Goal: Task Accomplishment & Management: Complete application form

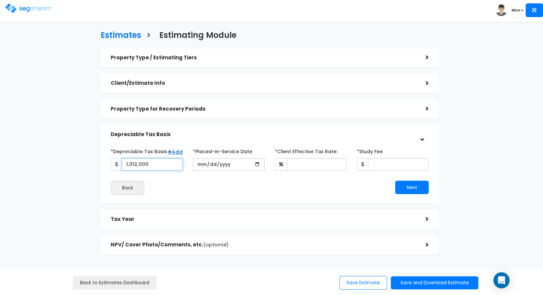
type input "1,012,000"
click at [201, 165] on input "date" at bounding box center [229, 164] width 72 height 12
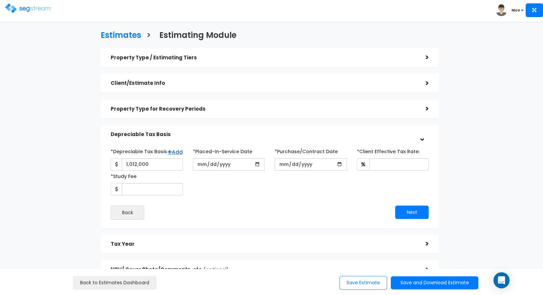
click at [277, 195] on div "*Depreciable Tax Basis Add 1,012,000 *Placed-In-Service Date [DATE]" at bounding box center [270, 183] width 318 height 74
click at [210, 165] on input "[DATE]" at bounding box center [229, 164] width 72 height 12
type input "[DATE]"
click at [282, 166] on input "*Purchase/Contract Date" at bounding box center [311, 164] width 72 height 12
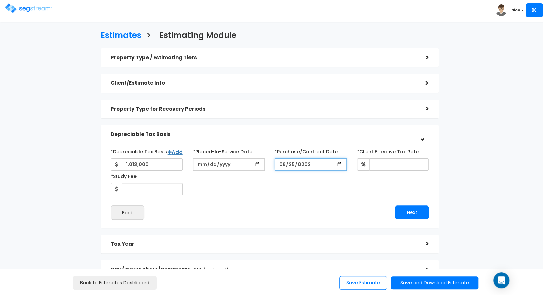
type input "[DATE]"
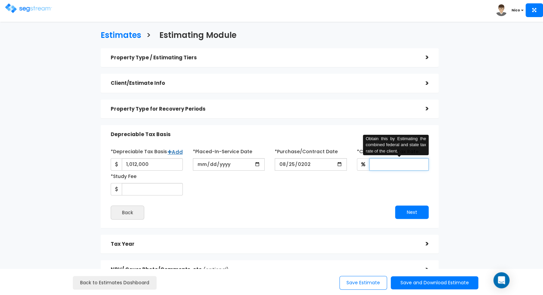
click at [382, 165] on input "*Client Effective Tax Rate:" at bounding box center [399, 164] width 60 height 12
type input "35"
click at [344, 188] on div "*Depreciable Tax Basis Add 1,012,000 *Placed-In-Service Date [DATE]" at bounding box center [270, 171] width 328 height 50
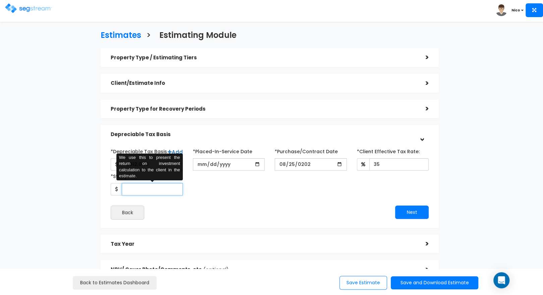
click at [140, 188] on input "*Study Fee" at bounding box center [152, 189] width 61 height 12
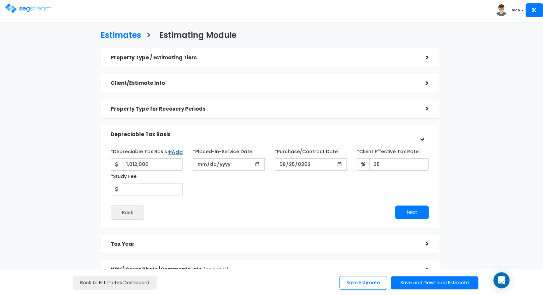
drag, startPoint x: 541, startPoint y: 153, endPoint x: 577, endPoint y: 148, distance: 36.2
click at [532, 148] on html "Toggle navigation Nico x" at bounding box center [271, 168] width 543 height 337
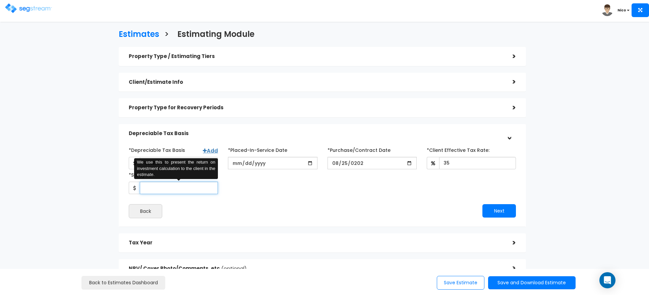
click at [156, 188] on input "*Study Fee" at bounding box center [179, 188] width 78 height 12
type input "3,214"
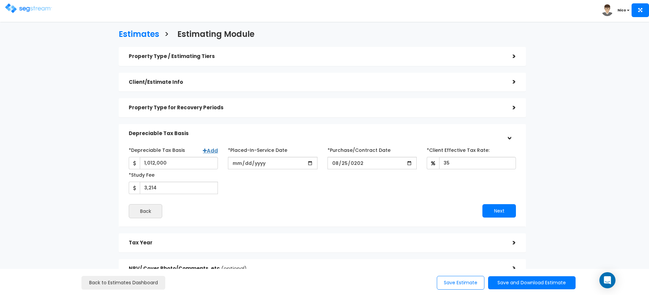
click at [240, 213] on div "Back" at bounding box center [223, 211] width 199 height 14
click at [492, 213] on button "Next" at bounding box center [499, 210] width 34 height 13
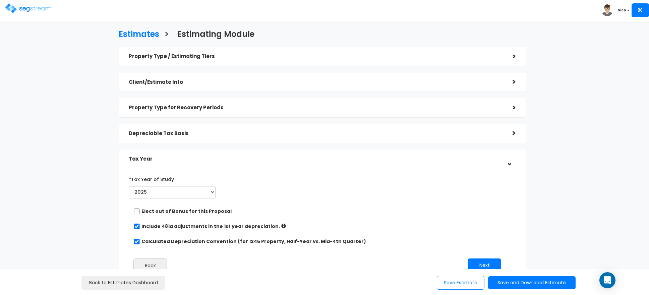
click at [293, 190] on div "*Tax Year of Study 2025 2026 Prior Accumulated Depreciation" at bounding box center [317, 187] width 387 height 27
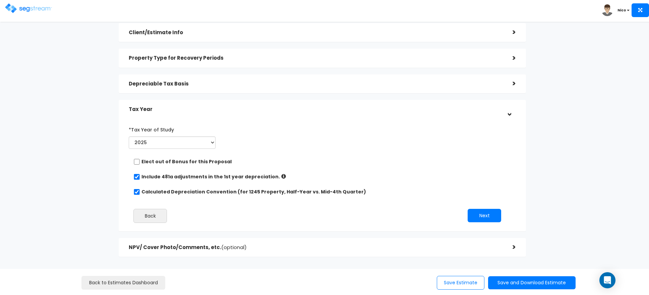
scroll to position [79, 0]
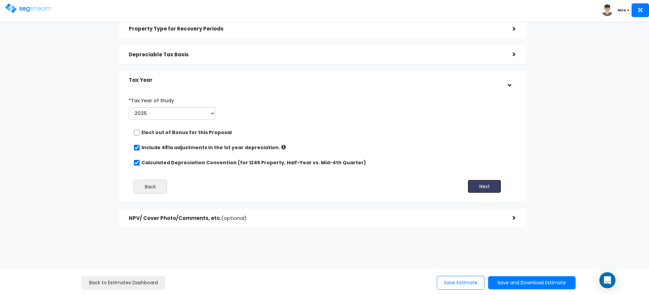
click at [488, 190] on button "Next" at bounding box center [485, 186] width 34 height 13
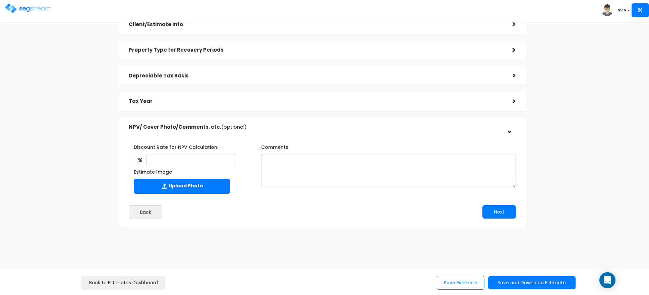
scroll to position [58, 0]
click at [315, 168] on textarea "Comments" at bounding box center [388, 171] width 255 height 34
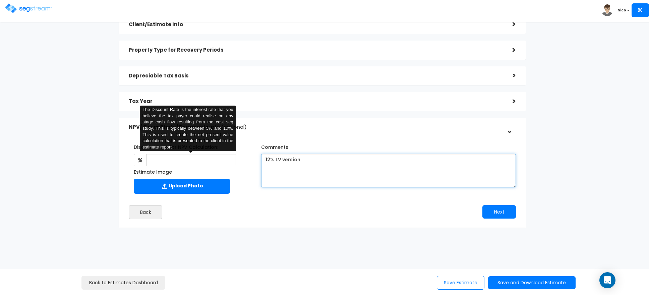
type textarea "12% LV version"
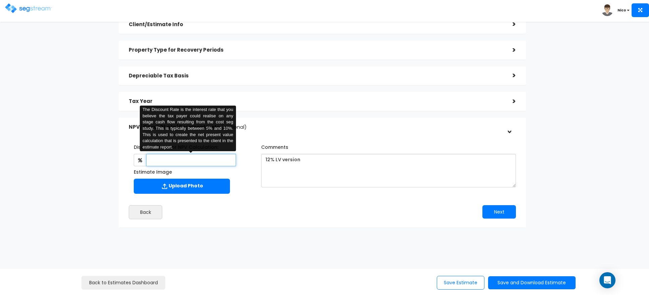
click at [178, 158] on input "text" at bounding box center [191, 160] width 90 height 12
type input "8"
click at [241, 193] on div "Upload Photo" at bounding box center [190, 187] width 112 height 17
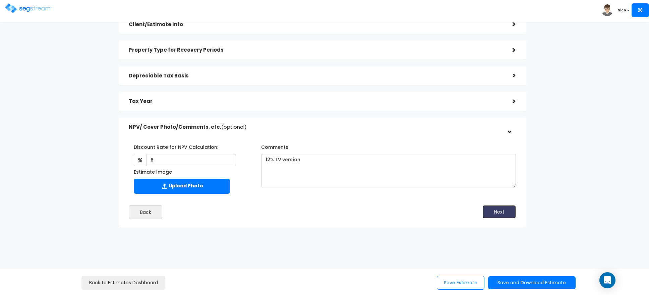
click at [499, 213] on button "Next" at bounding box center [499, 211] width 34 height 13
click at [454, 284] on button "Save Estimate" at bounding box center [461, 283] width 48 height 14
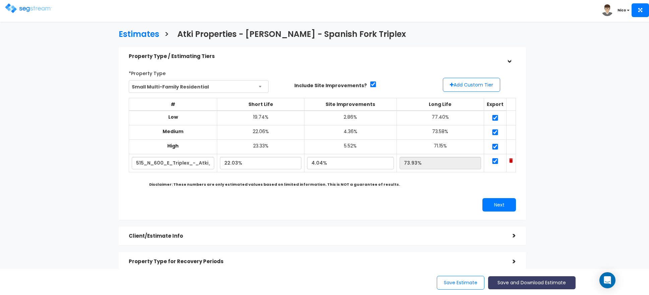
click at [520, 283] on button "Save and Download Estimate" at bounding box center [531, 282] width 87 height 13
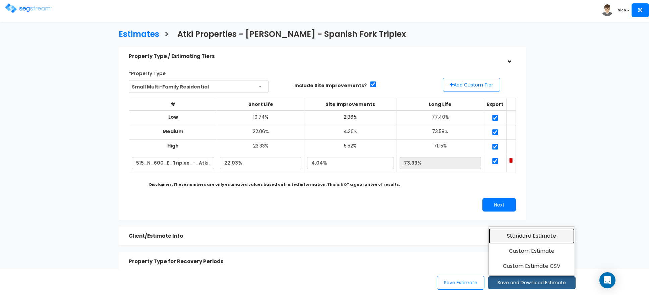
click at [522, 231] on link "Standard Estimate" at bounding box center [532, 235] width 86 height 15
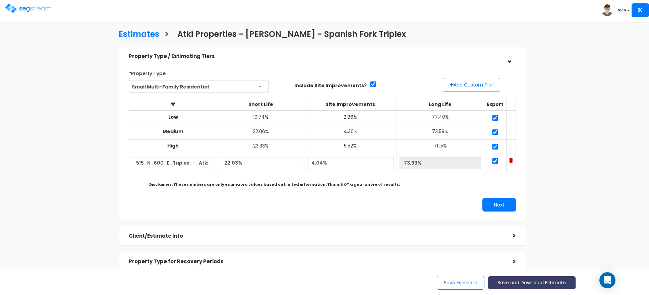
click at [523, 284] on button "Save and Download Estimate" at bounding box center [531, 282] width 87 height 13
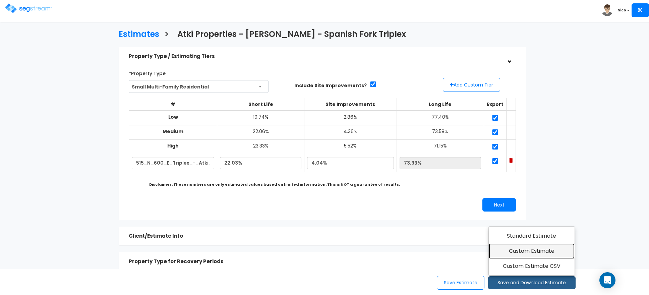
click at [522, 254] on link "Custom Estimate" at bounding box center [532, 250] width 86 height 15
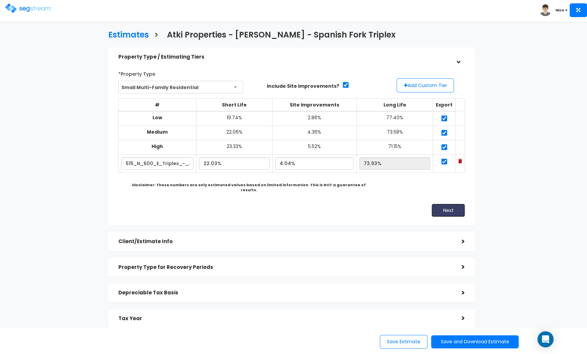
click at [450, 204] on button "Next" at bounding box center [448, 210] width 34 height 13
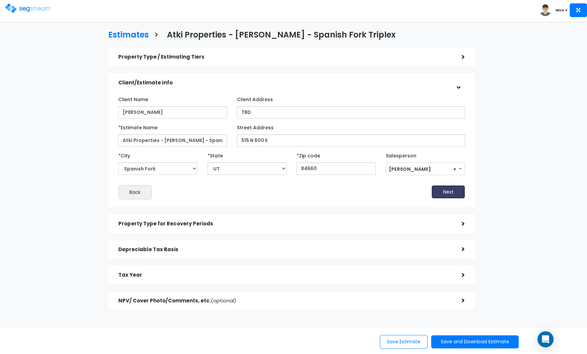
click at [448, 194] on button "Next" at bounding box center [448, 191] width 34 height 13
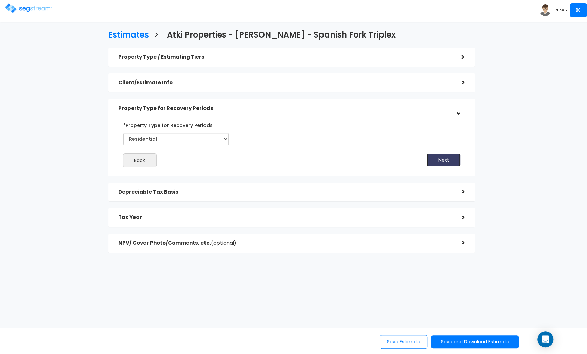
click at [444, 163] on button "Next" at bounding box center [444, 160] width 34 height 13
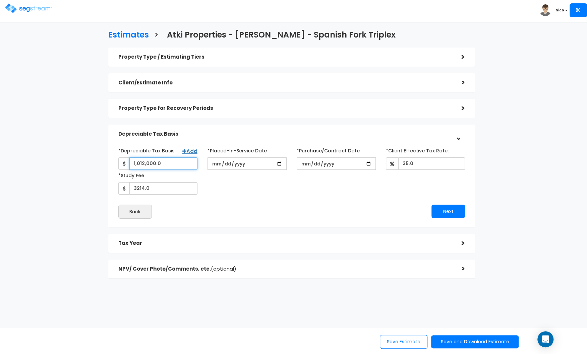
click at [165, 161] on input "1,012,000.0" at bounding box center [163, 164] width 68 height 12
drag, startPoint x: 165, startPoint y: 161, endPoint x: 123, endPoint y: 165, distance: 41.7
click at [123, 165] on div "1,012,000.0" at bounding box center [157, 164] width 79 height 12
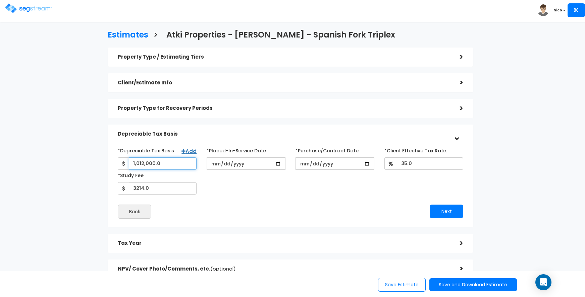
click at [173, 163] on input "1,012,000.0" at bounding box center [163, 164] width 68 height 12
drag, startPoint x: 173, startPoint y: 163, endPoint x: 120, endPoint y: 161, distance: 52.3
click at [120, 161] on div "1,012,000.0" at bounding box center [157, 164] width 79 height 12
type input "977,500"
click at [214, 190] on div "*Depreciable Tax Basis Add 977,500 *Placed-In-Service Date" at bounding box center [290, 170] width 355 height 50
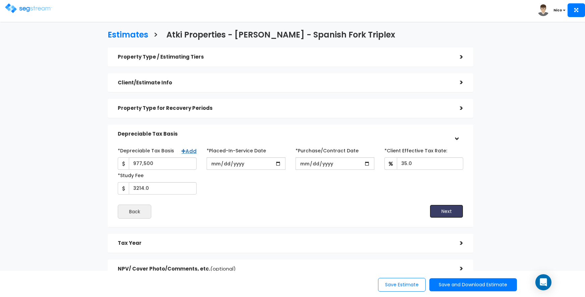
click at [451, 212] on button "Next" at bounding box center [446, 211] width 34 height 13
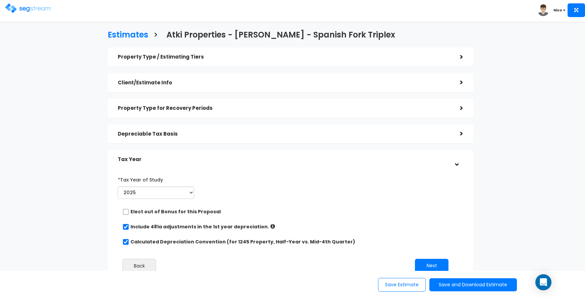
scroll to position [66, 0]
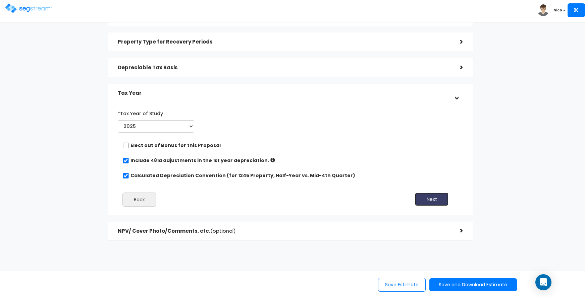
click at [427, 198] on button "Next" at bounding box center [432, 199] width 34 height 13
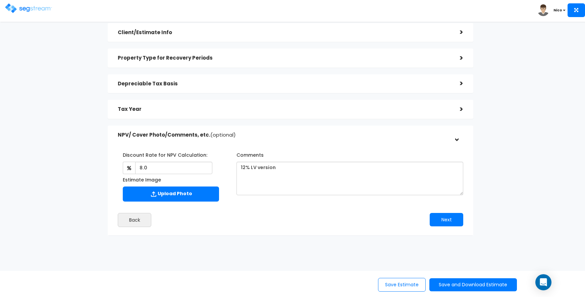
scroll to position [50, 0]
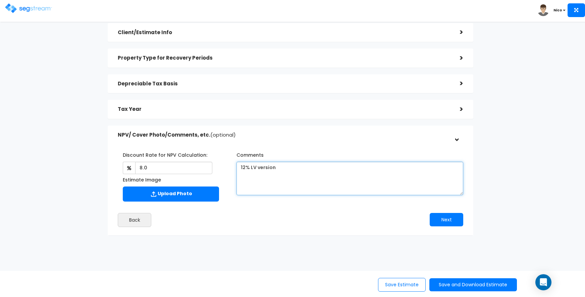
click at [243, 169] on textarea "12% LV version" at bounding box center [349, 179] width 227 height 34
click at [277, 189] on textarea "12% LV version" at bounding box center [349, 179] width 227 height 34
type textarea "15% LV version"
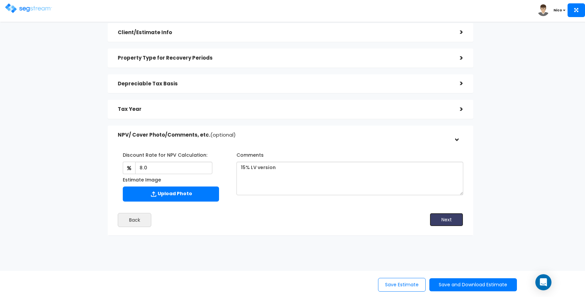
click at [446, 220] on button "Next" at bounding box center [446, 219] width 34 height 13
click at [399, 220] on div "Next" at bounding box center [379, 219] width 178 height 13
click at [392, 286] on button "Save Estimate" at bounding box center [402, 285] width 48 height 14
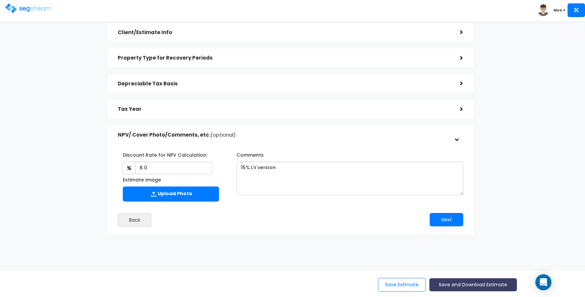
click at [482, 285] on button "Save and Download Estimate" at bounding box center [472, 285] width 87 height 13
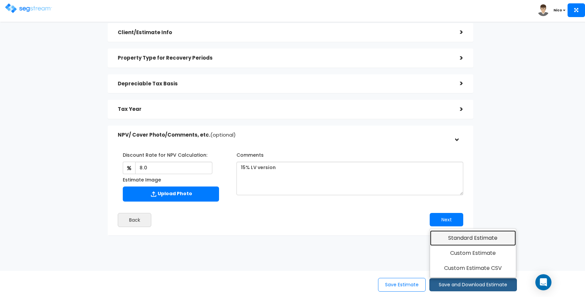
click at [468, 240] on link "Standard Estimate" at bounding box center [473, 238] width 86 height 15
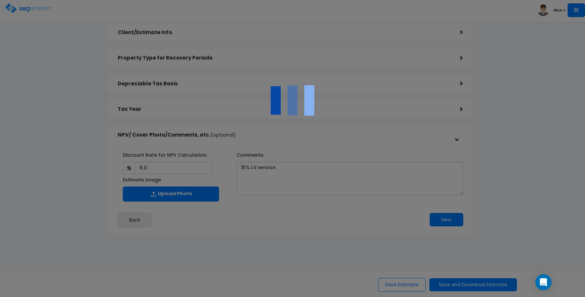
scroll to position [0, 0]
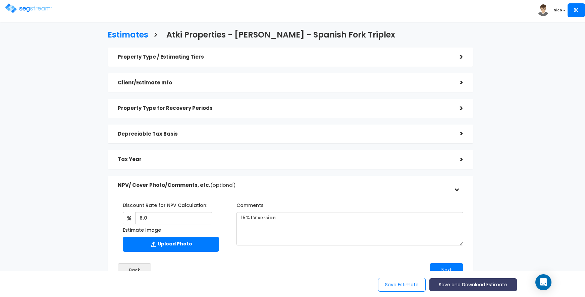
click at [459, 288] on button "Save and Download Estimate" at bounding box center [472, 285] width 87 height 13
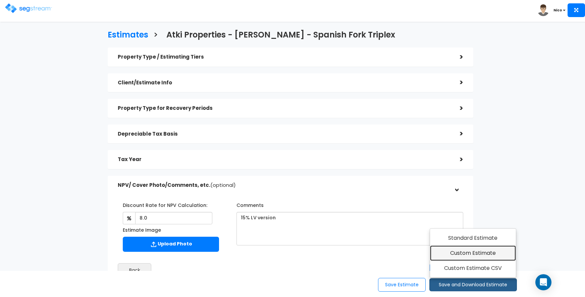
click at [462, 250] on link "Custom Estimate" at bounding box center [473, 253] width 86 height 15
